Goal: Find specific page/section: Find specific page/section

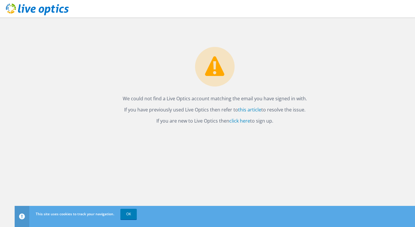
click at [295, 167] on div "We could not find a Live Optics account matching the email you have signed in w…" at bounding box center [215, 122] width 400 height 209
